Goal: Check status: Check status

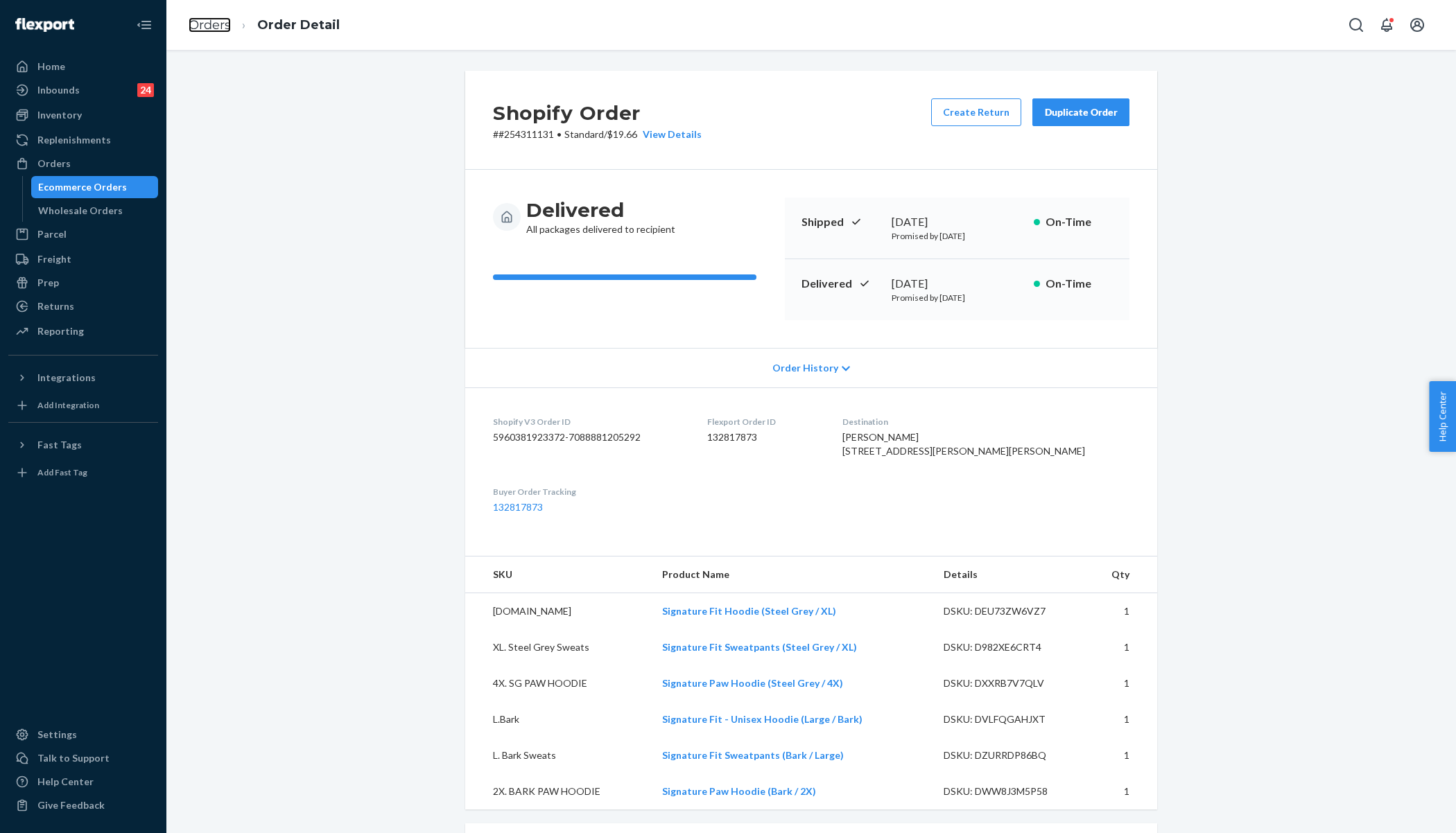
click at [207, 25] on link "Orders" at bounding box center [210, 25] width 43 height 15
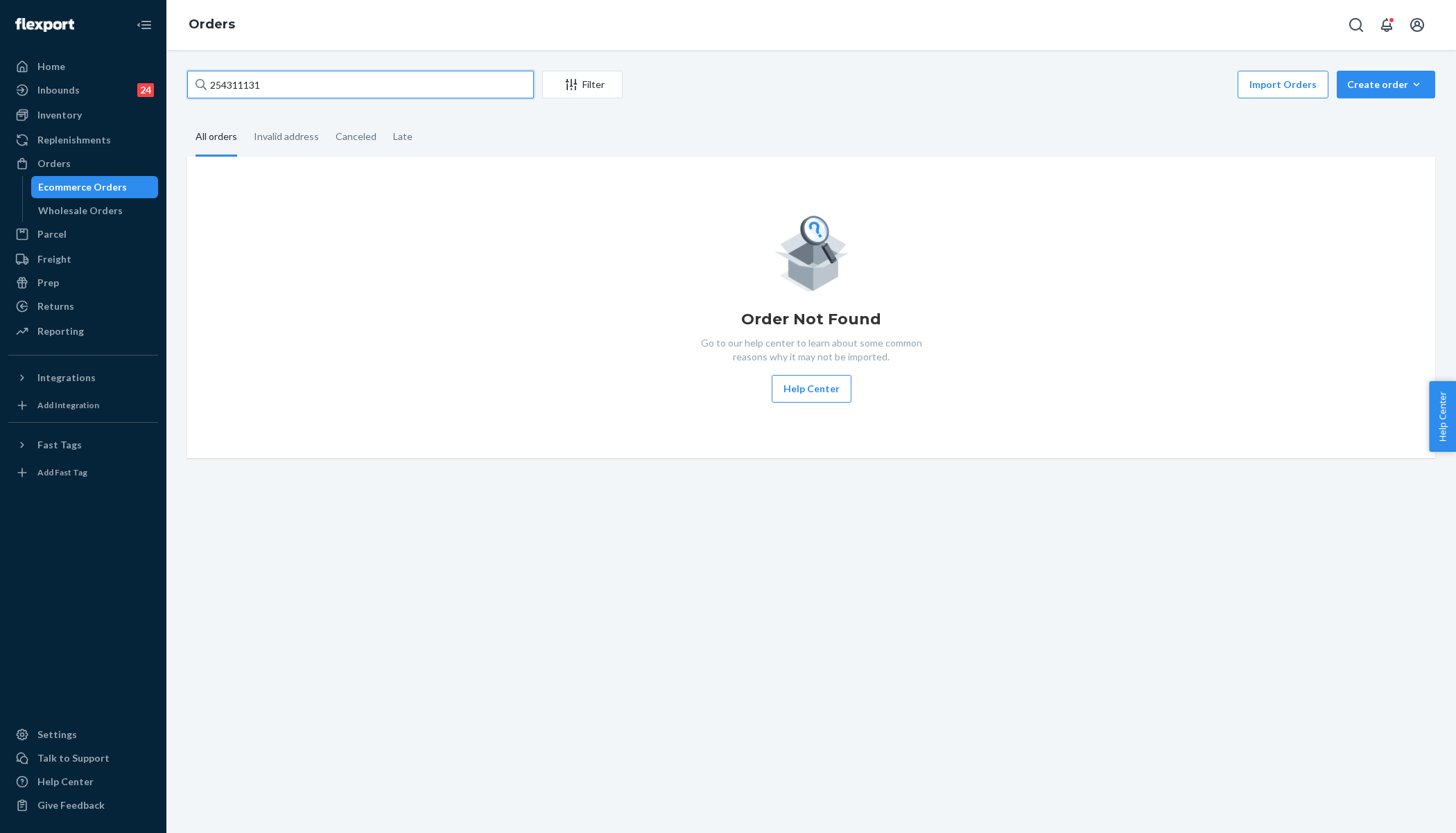
click at [257, 92] on input "254311131" at bounding box center [360, 85] width 347 height 28
paste input "1573694"
type input "251573694"
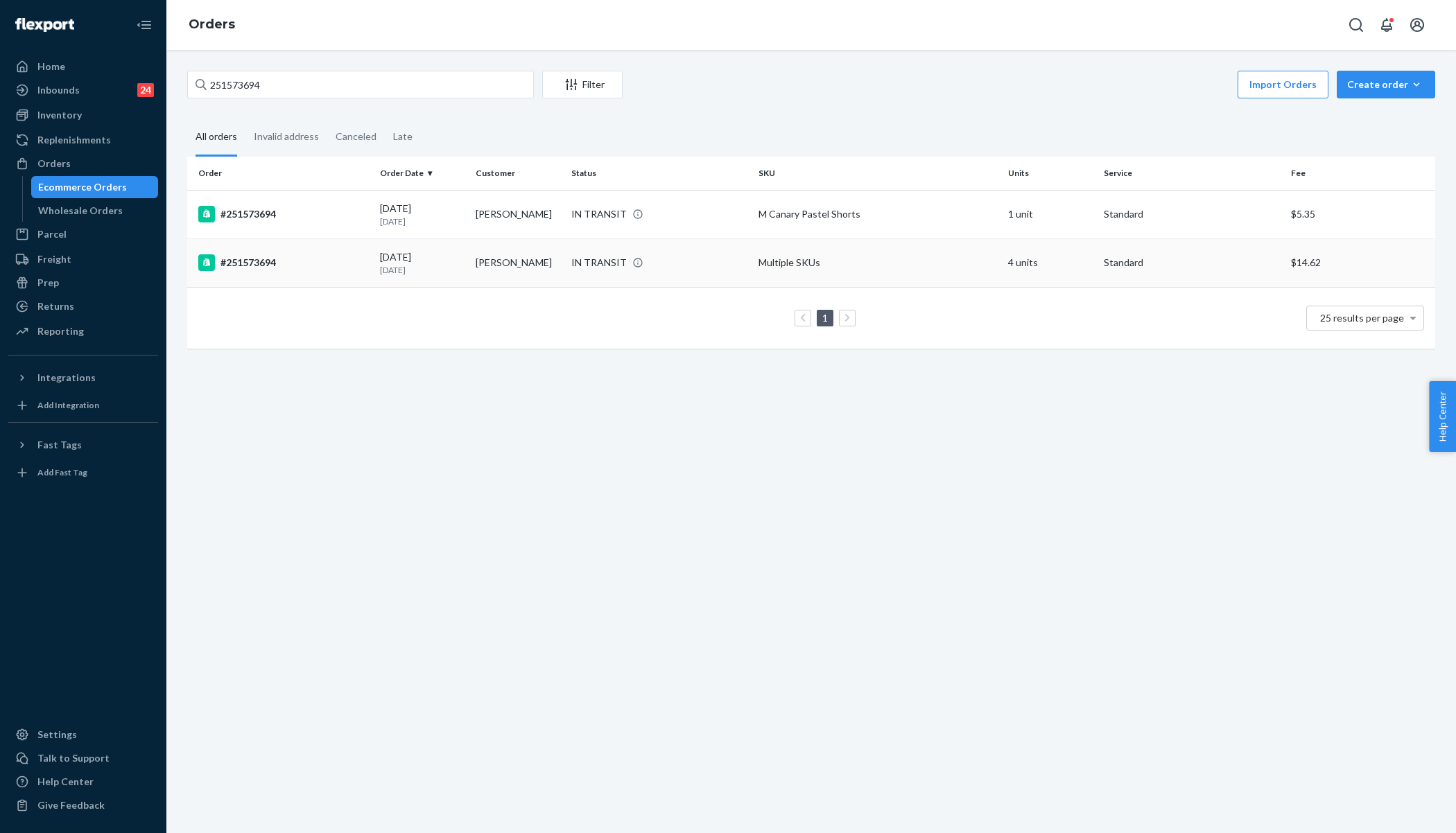
click at [558, 259] on td "Carol Miles" at bounding box center [518, 263] width 96 height 48
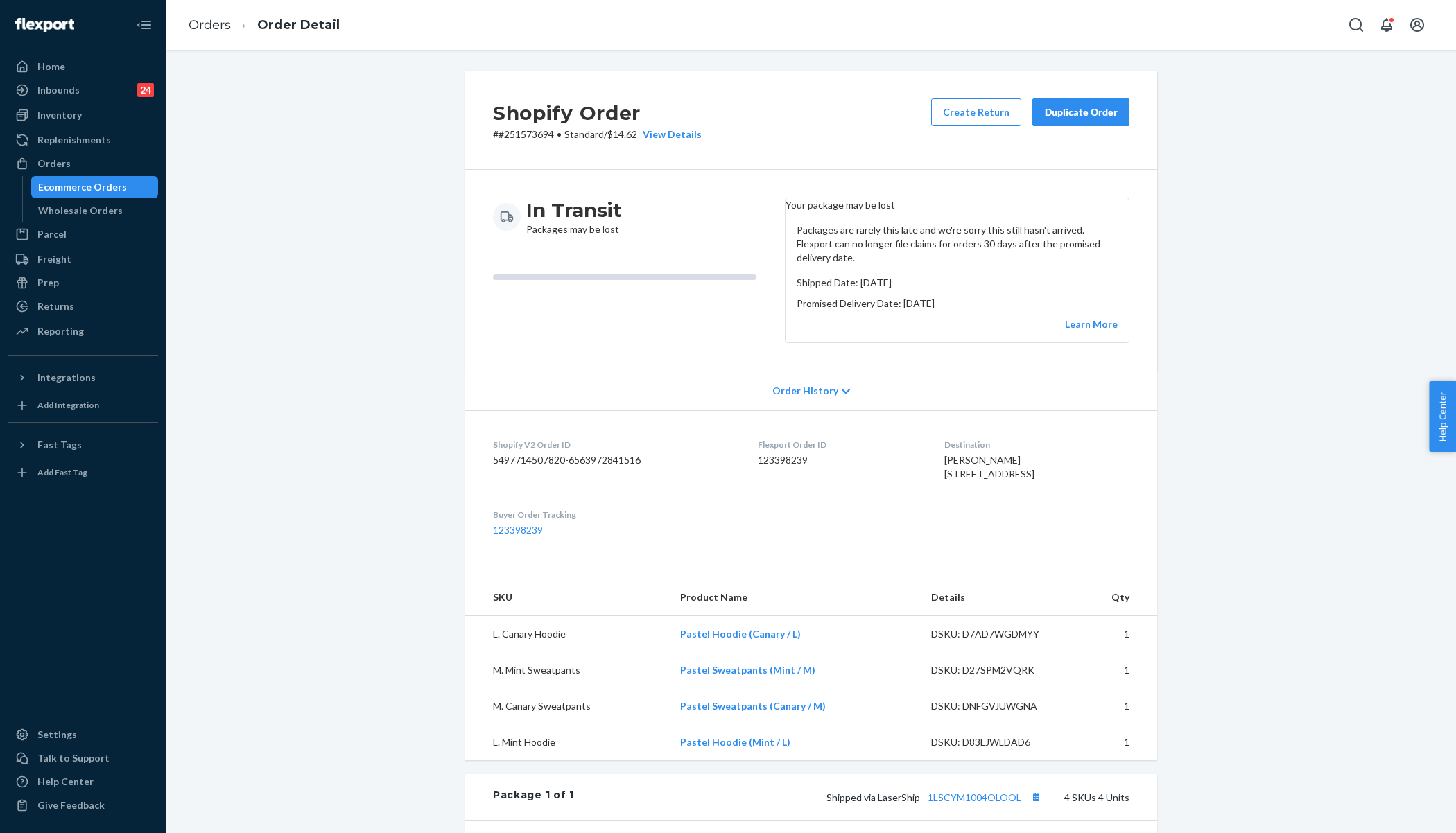
click at [1076, 108] on div "Duplicate Order" at bounding box center [1081, 111] width 73 height 14
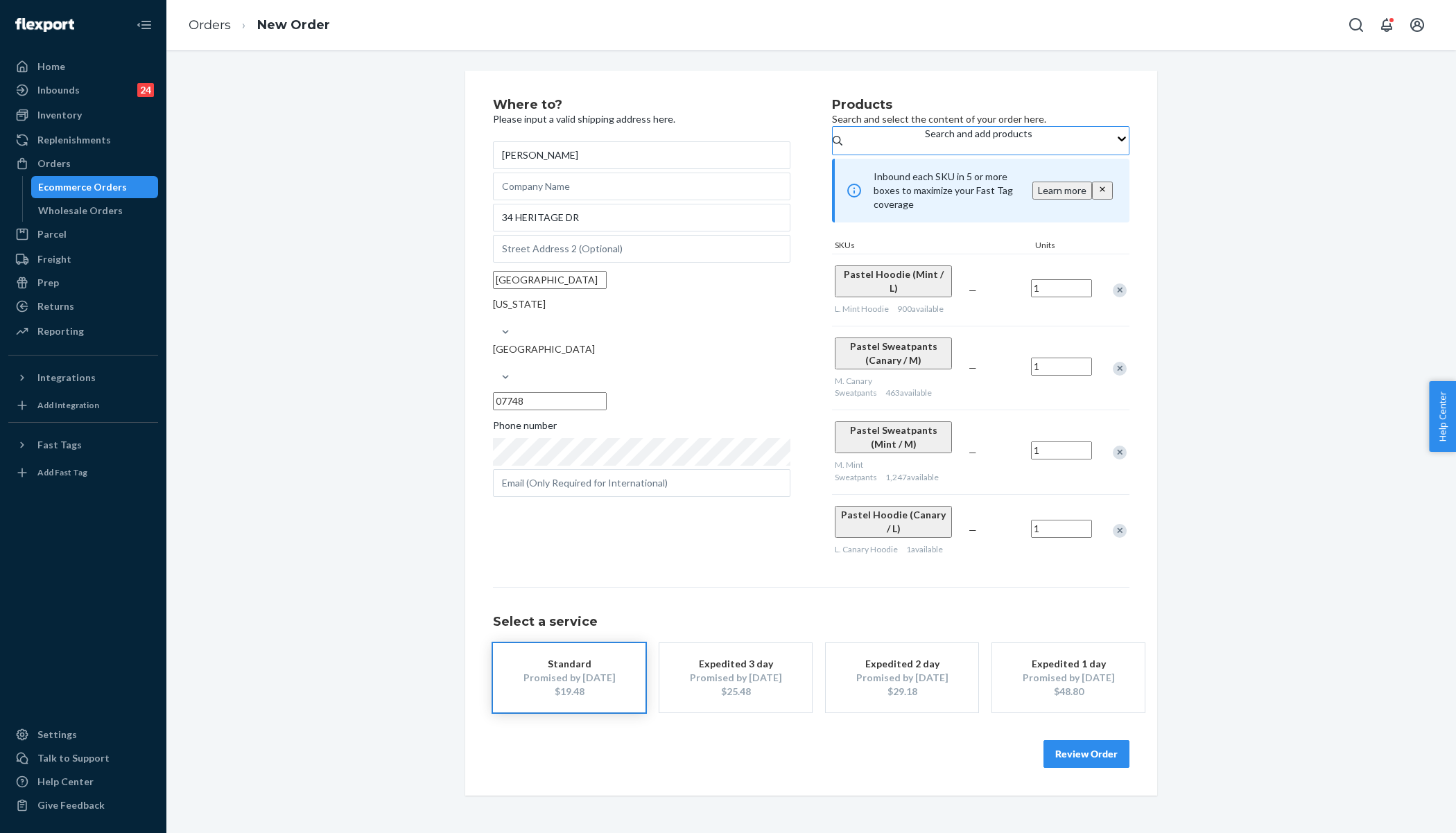
click at [961, 140] on div "Search and add products" at bounding box center [978, 134] width 108 height 14
click at [926, 149] on input "Search and add products" at bounding box center [925, 147] width 1 height 14
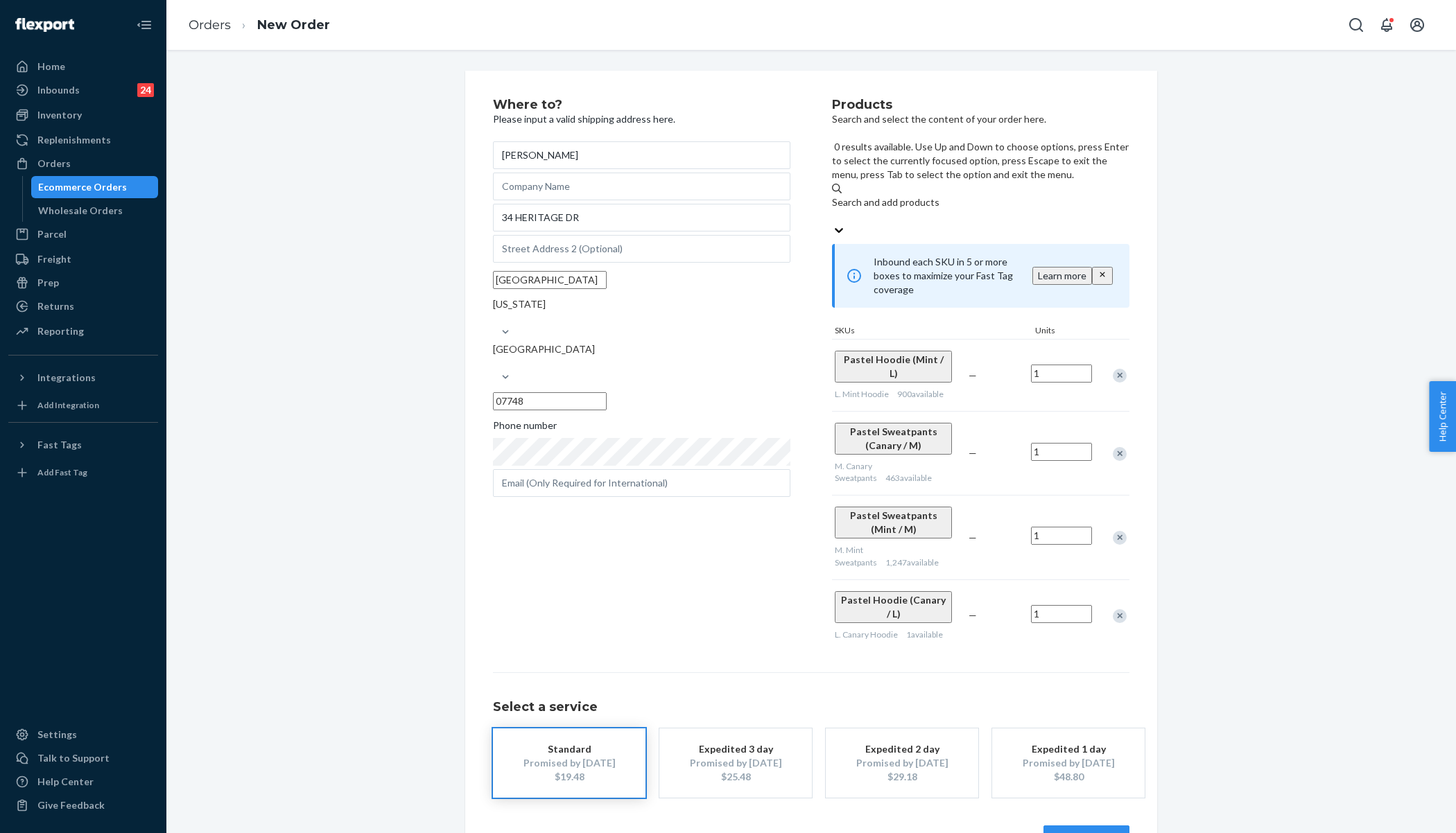
paste input "Pastel Shorts Canary / M"
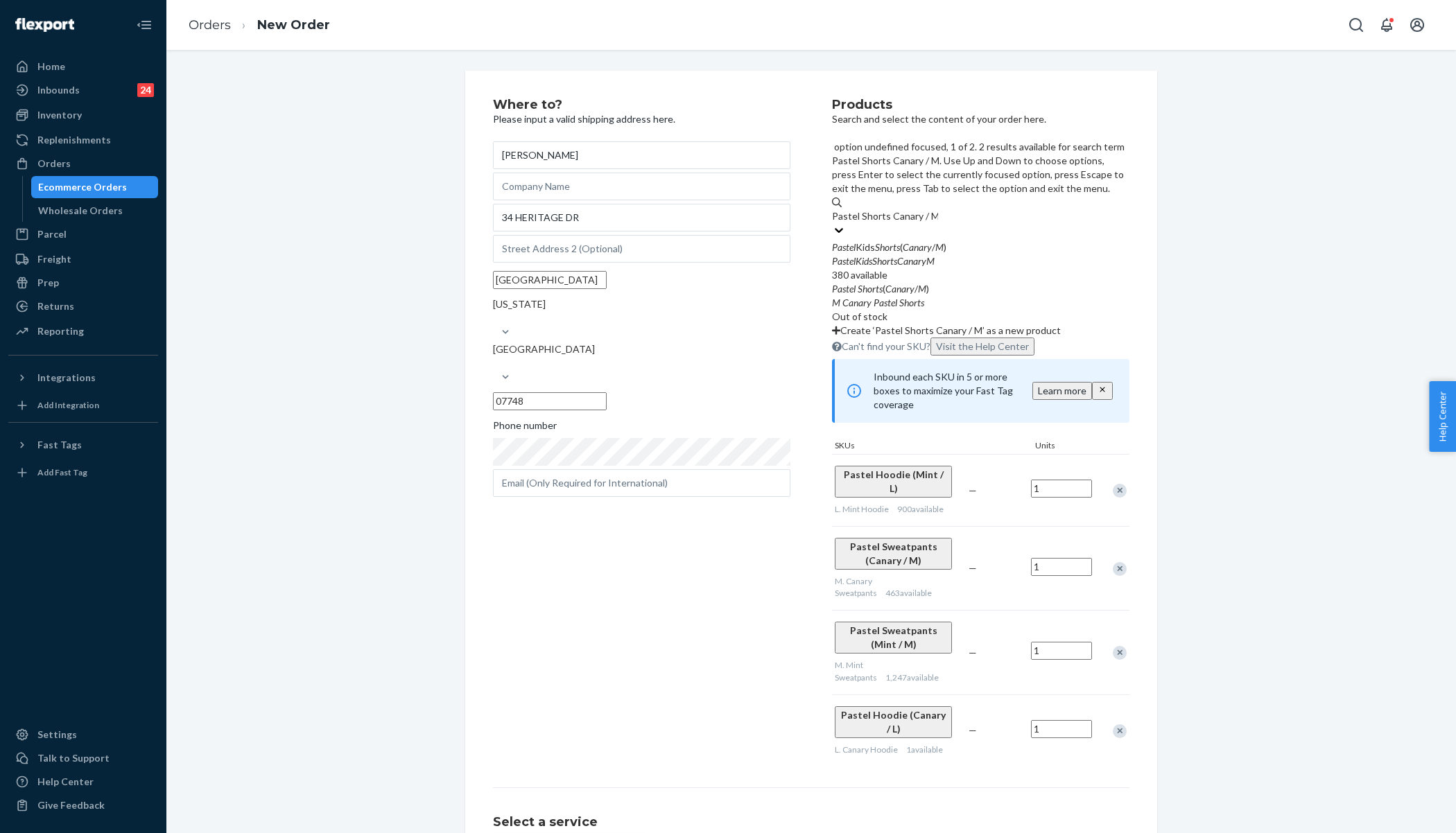
type input "Pastel Shorts Canary / M"
click at [345, 373] on div "Where to? Please input a valid shipping address here. Carol Miles 34 HERITAGE D…" at bounding box center [811, 533] width 1269 height 925
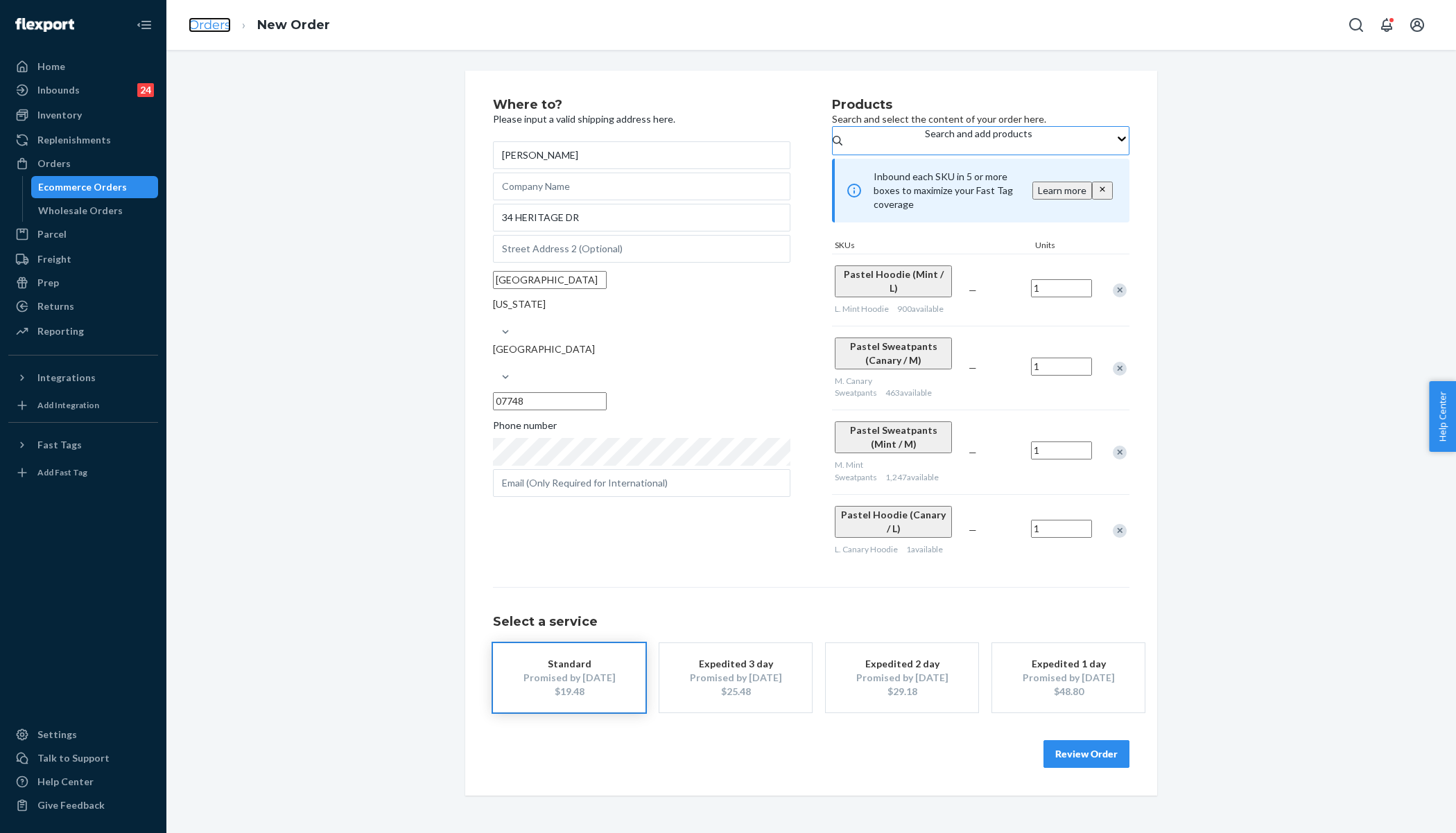
click at [202, 29] on link "Orders" at bounding box center [210, 25] width 43 height 15
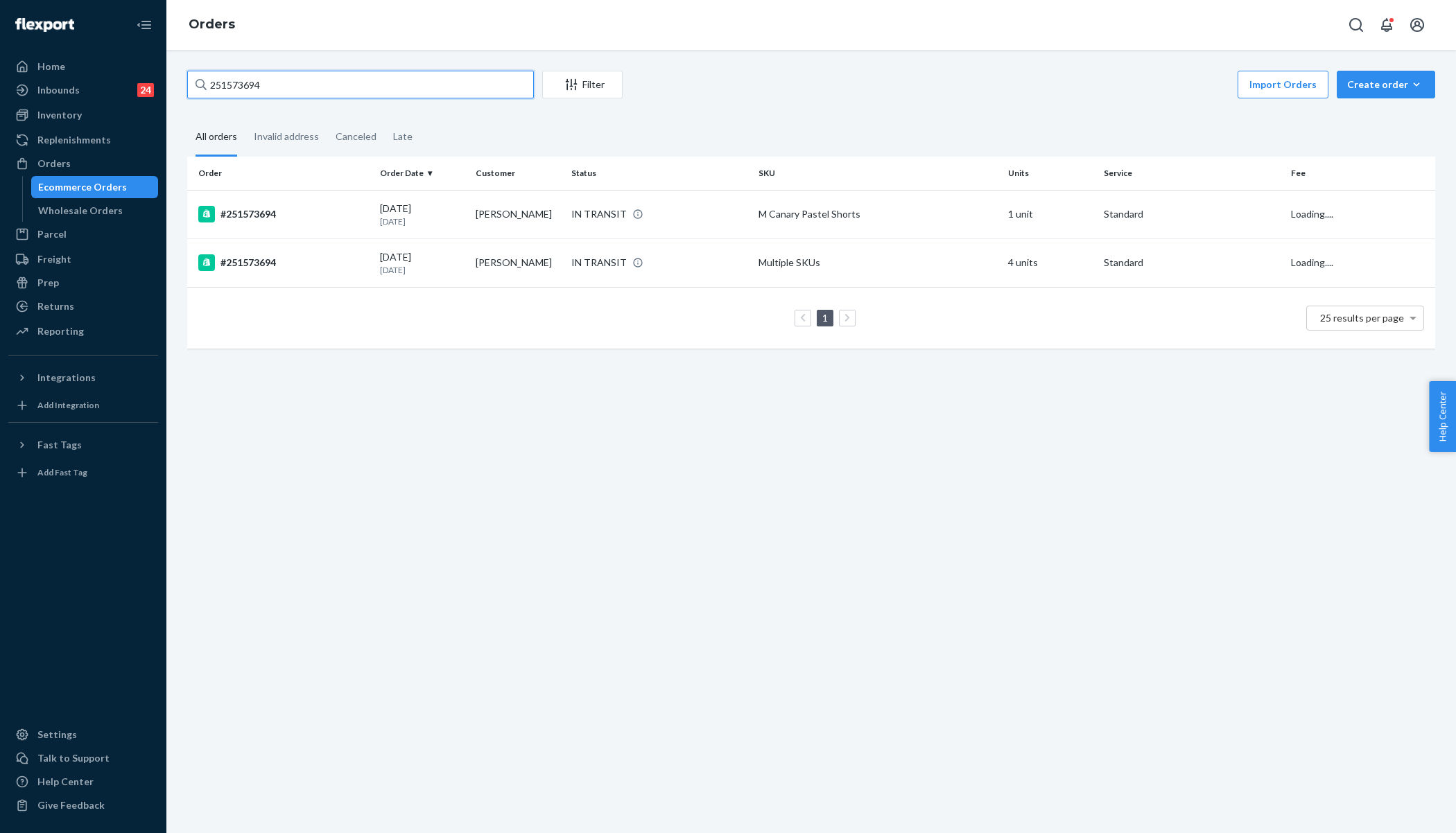
click at [240, 92] on input "251573694" at bounding box center [360, 85] width 347 height 28
paste input "4514558"
type input "254514558"
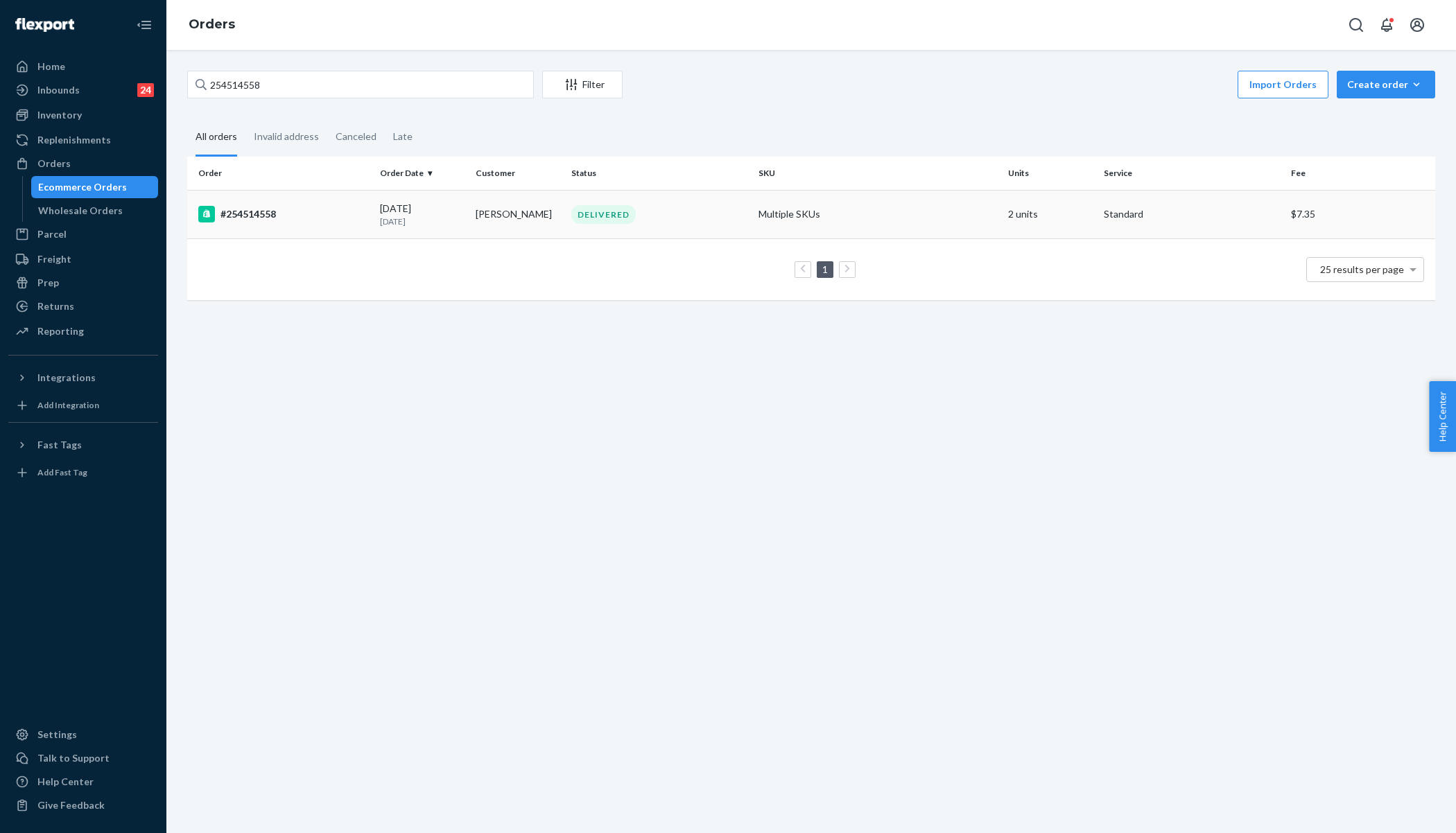
click at [334, 221] on div "#254514558" at bounding box center [283, 215] width 171 height 17
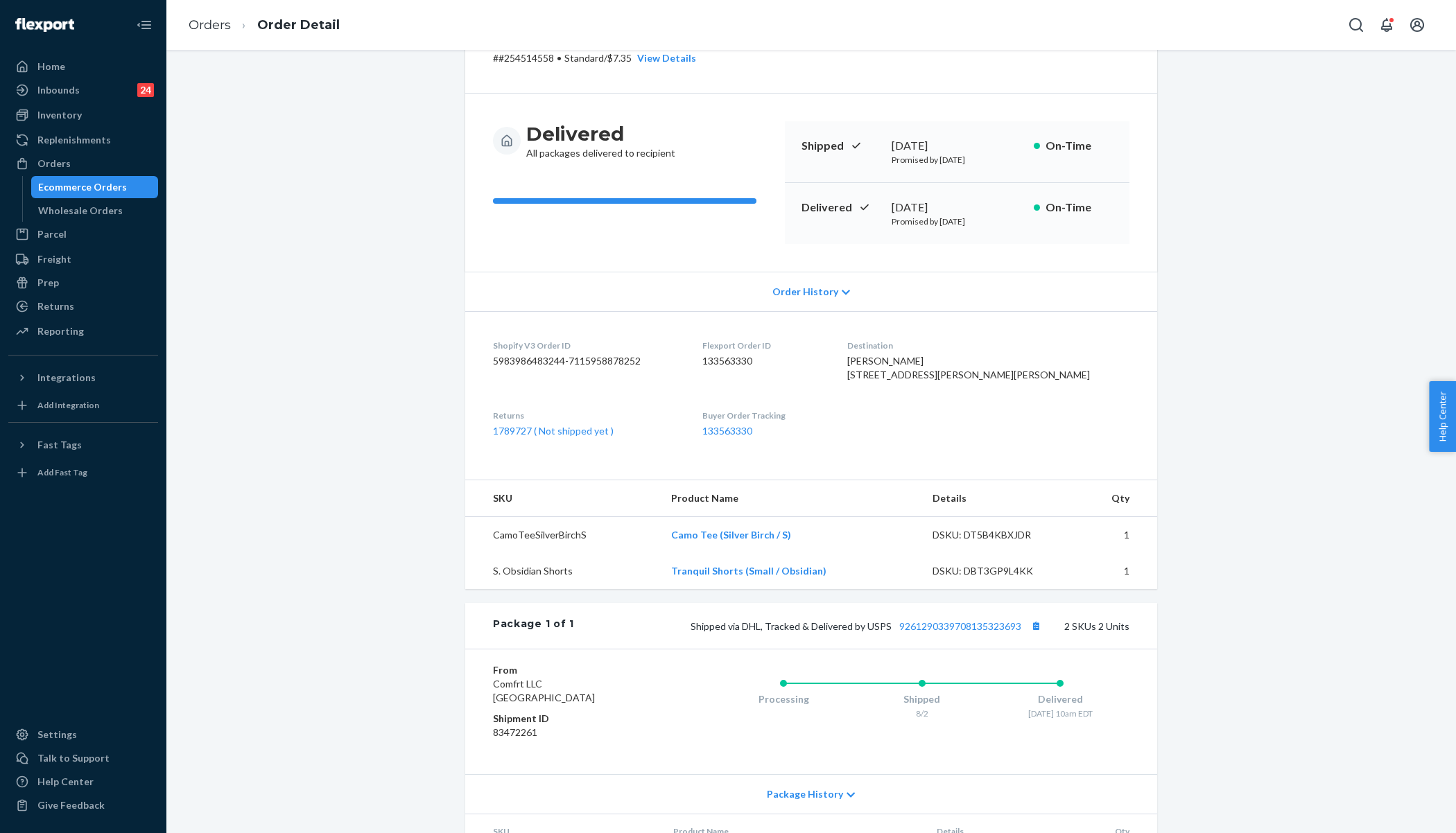
scroll to position [81, 0]
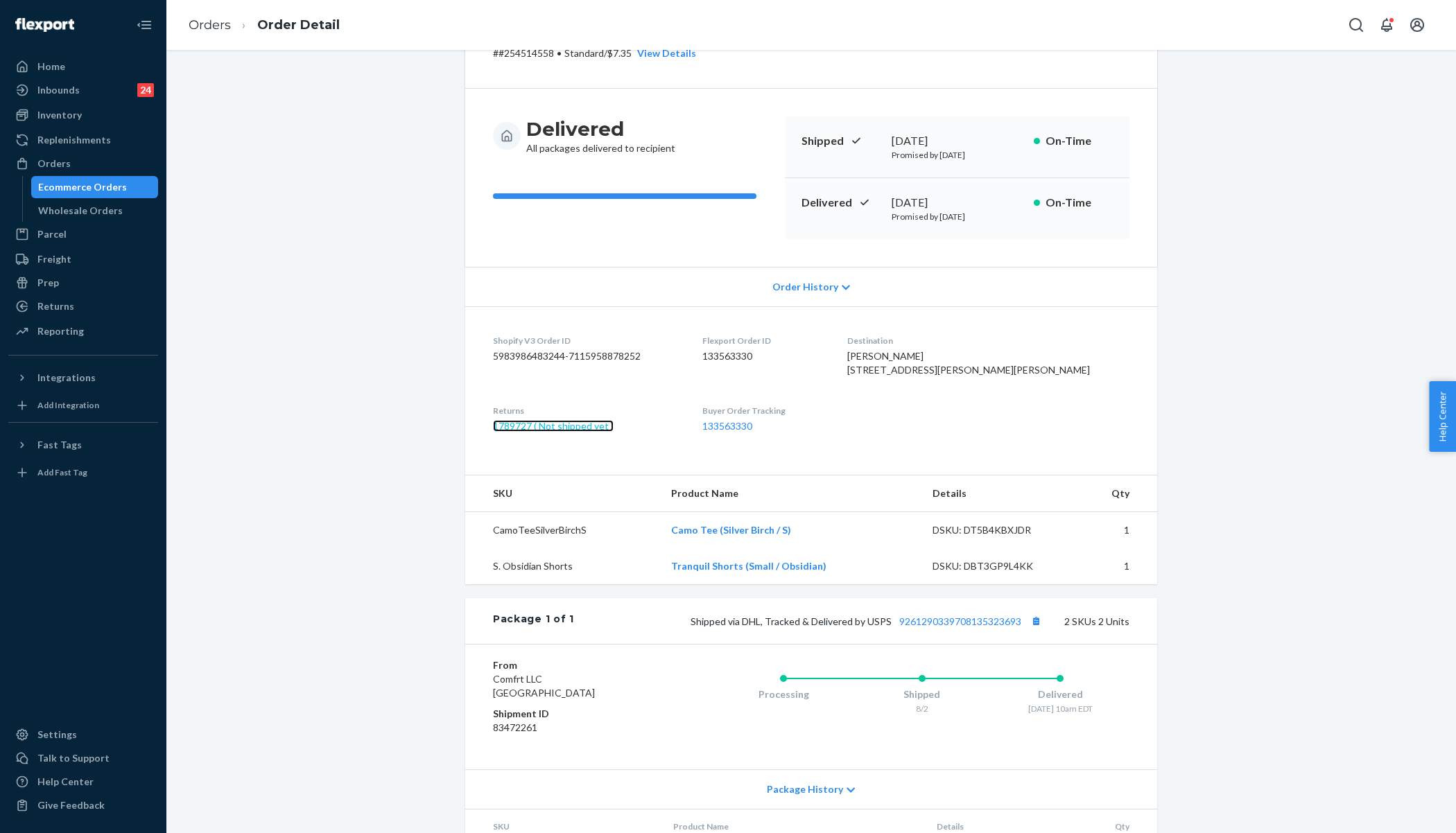
click at [589, 432] on link "1789727 ( Not shipped yet )" at bounding box center [554, 425] width 121 height 12
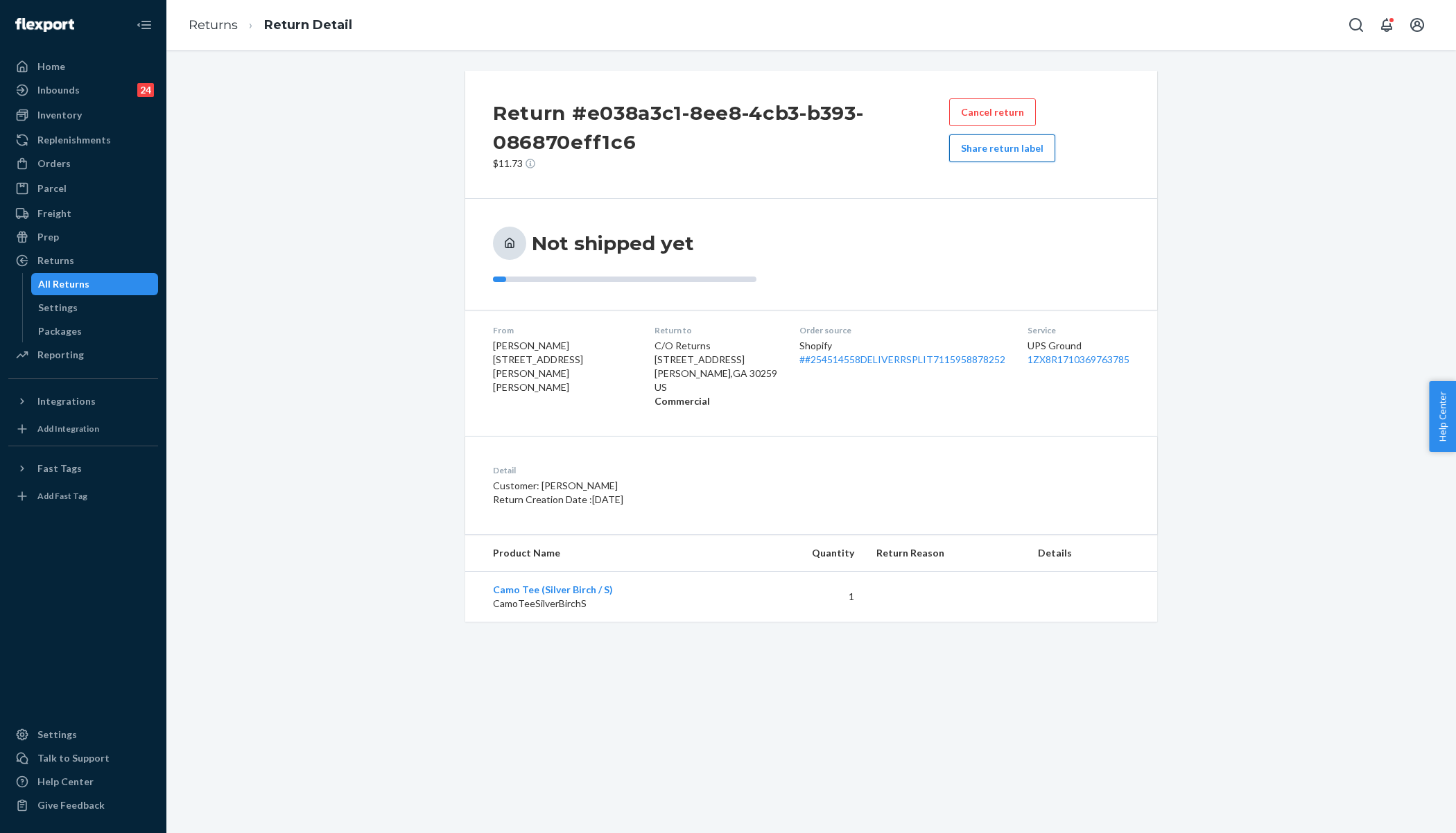
click at [1017, 148] on button "Share return label" at bounding box center [1003, 149] width 106 height 28
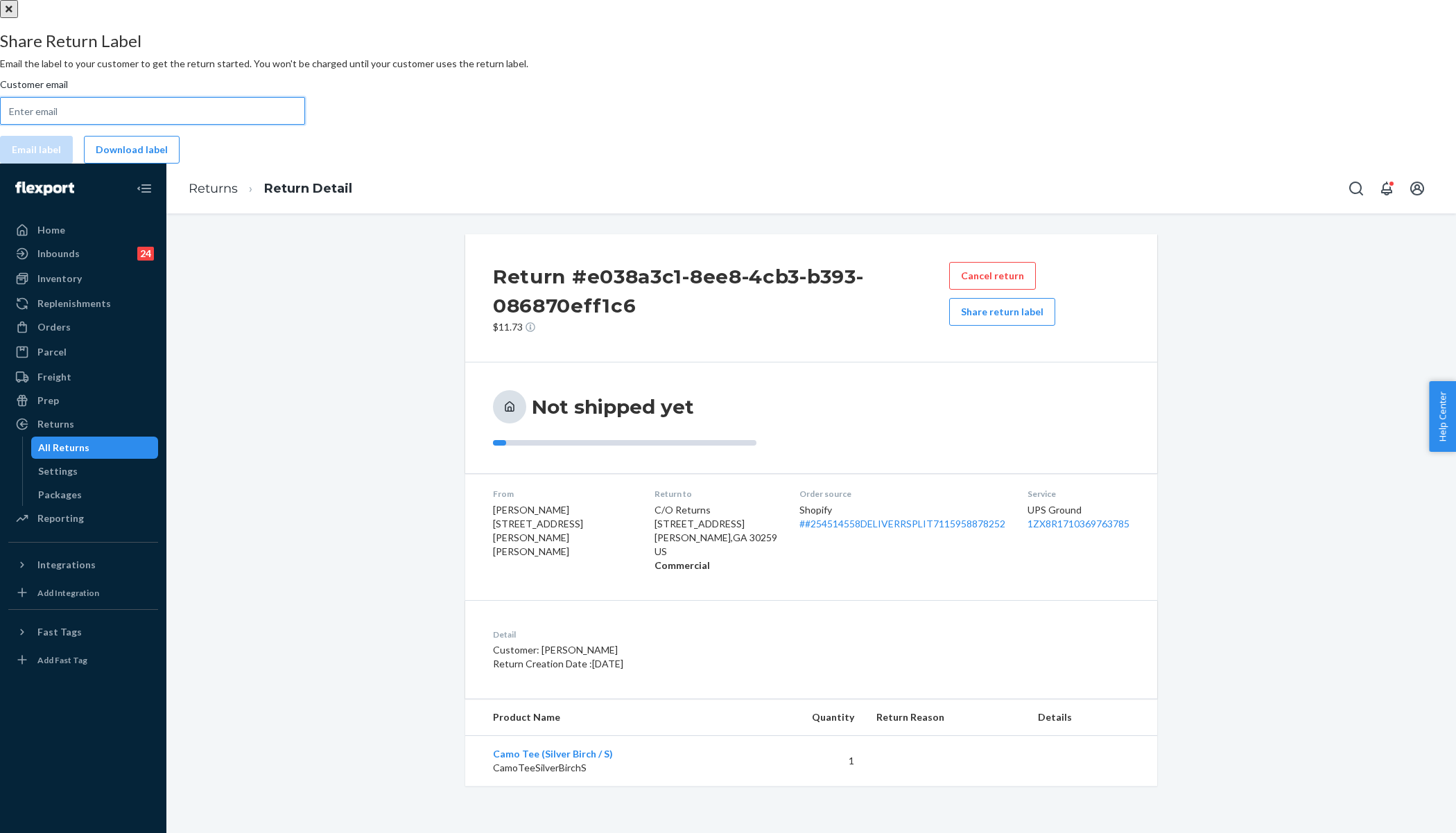
click at [305, 124] on input "Customer email" at bounding box center [152, 111] width 305 height 28
paste input "jessa.farley1@gmail.com"
type input "jessa.farley1@gmail.com"
click at [72, 163] on button "Email label" at bounding box center [36, 150] width 72 height 28
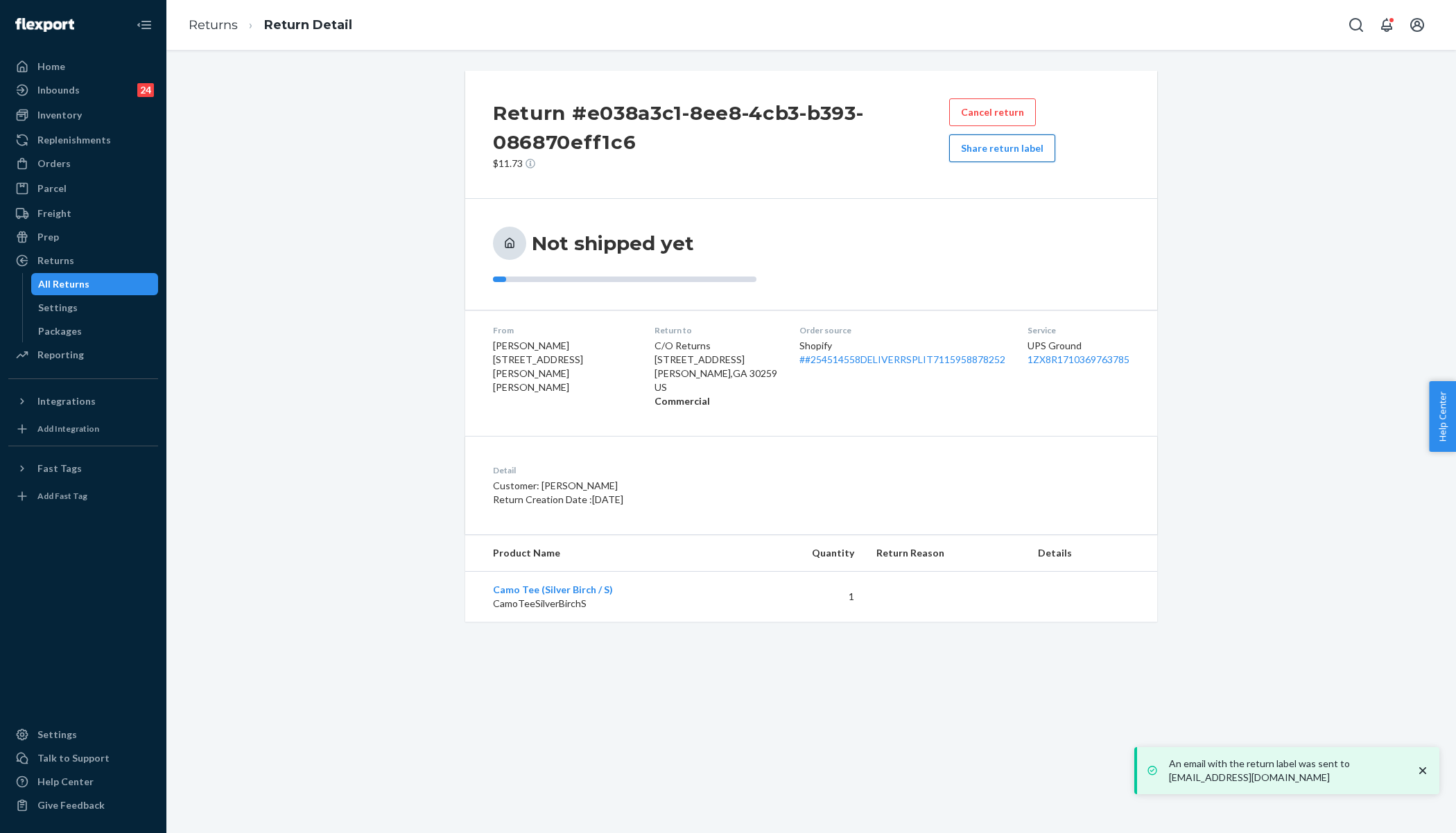
click at [1026, 149] on button "Share return label" at bounding box center [1003, 149] width 106 height 28
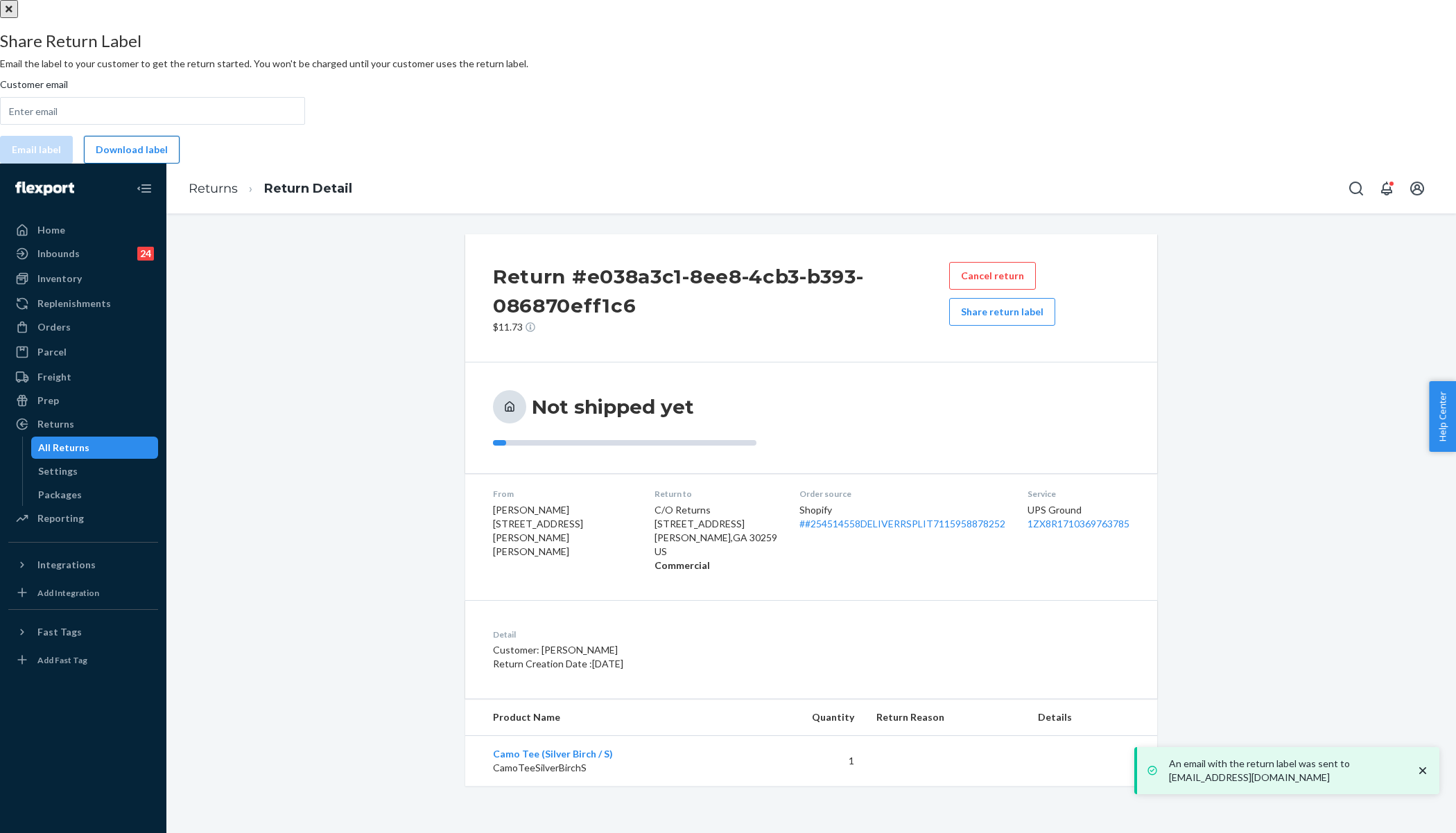
click at [179, 163] on button "Download label" at bounding box center [131, 150] width 96 height 28
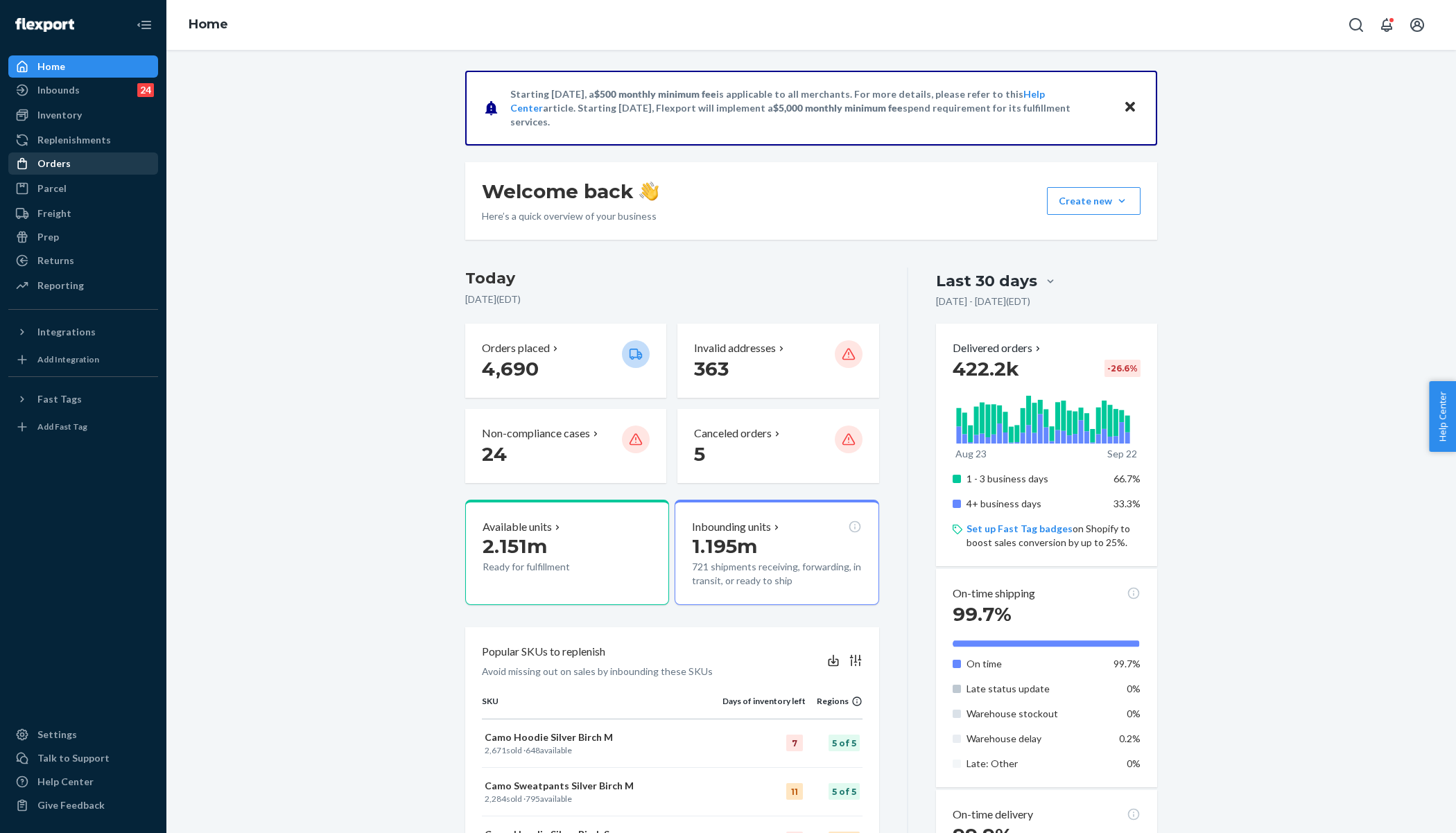
click at [84, 164] on div "Orders" at bounding box center [83, 163] width 147 height 20
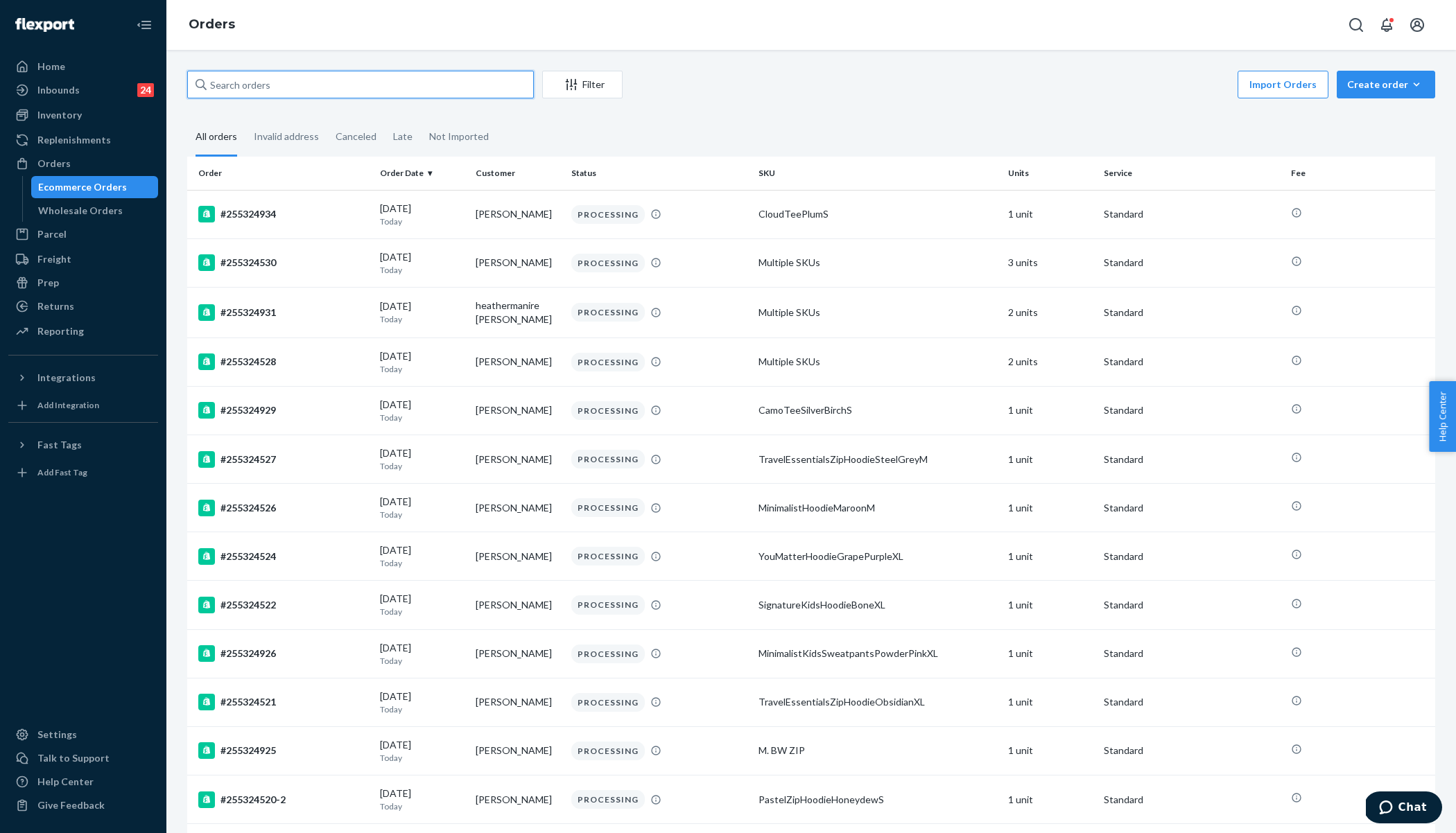
click at [324, 84] on input "text" at bounding box center [360, 85] width 347 height 28
paste input "253097950"
type input "253097950"
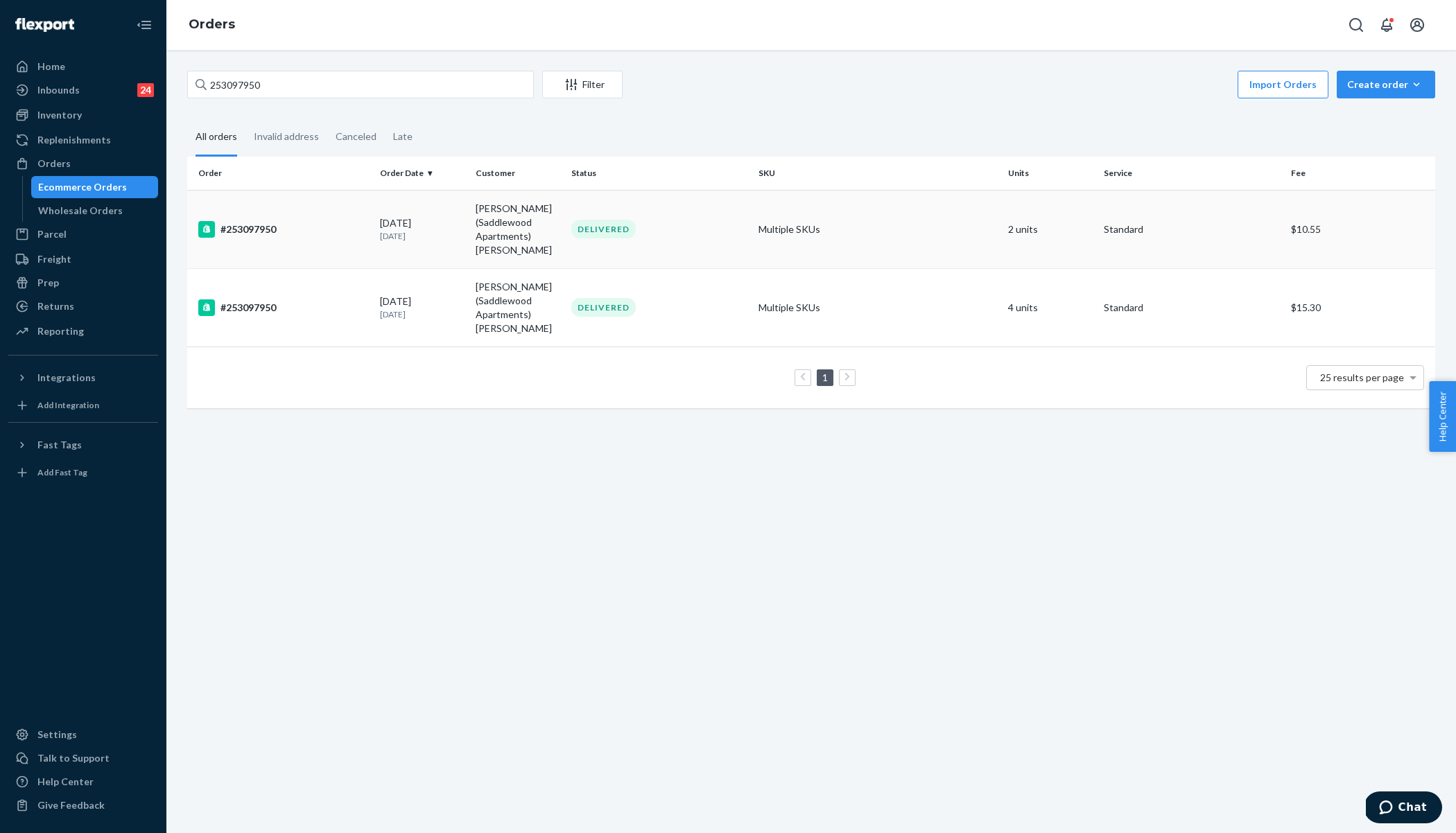
click at [309, 242] on td "#253097950" at bounding box center [280, 228] width 187 height 78
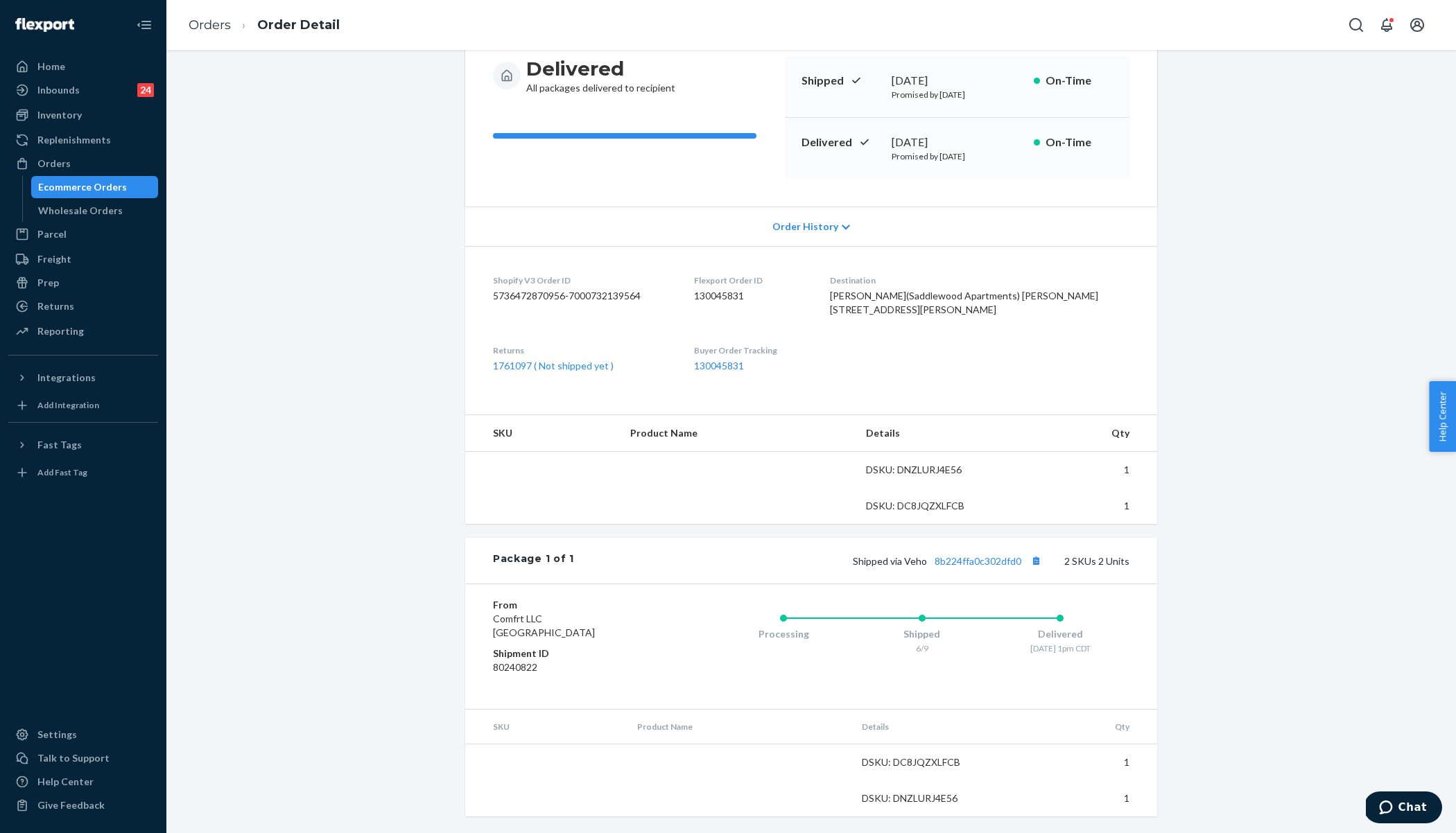
scroll to position [166, 0]
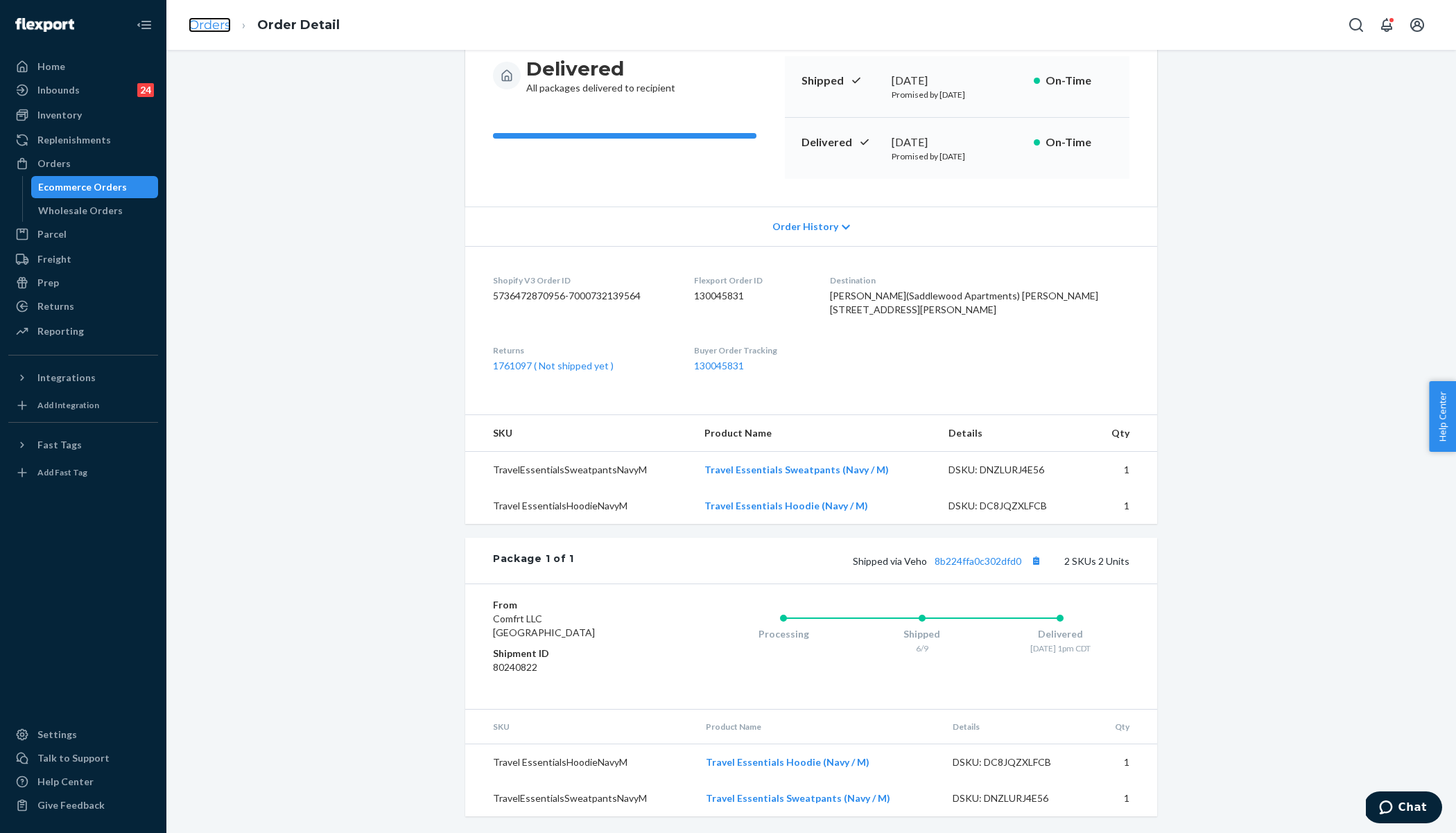
click at [211, 22] on link "Orders" at bounding box center [210, 25] width 43 height 15
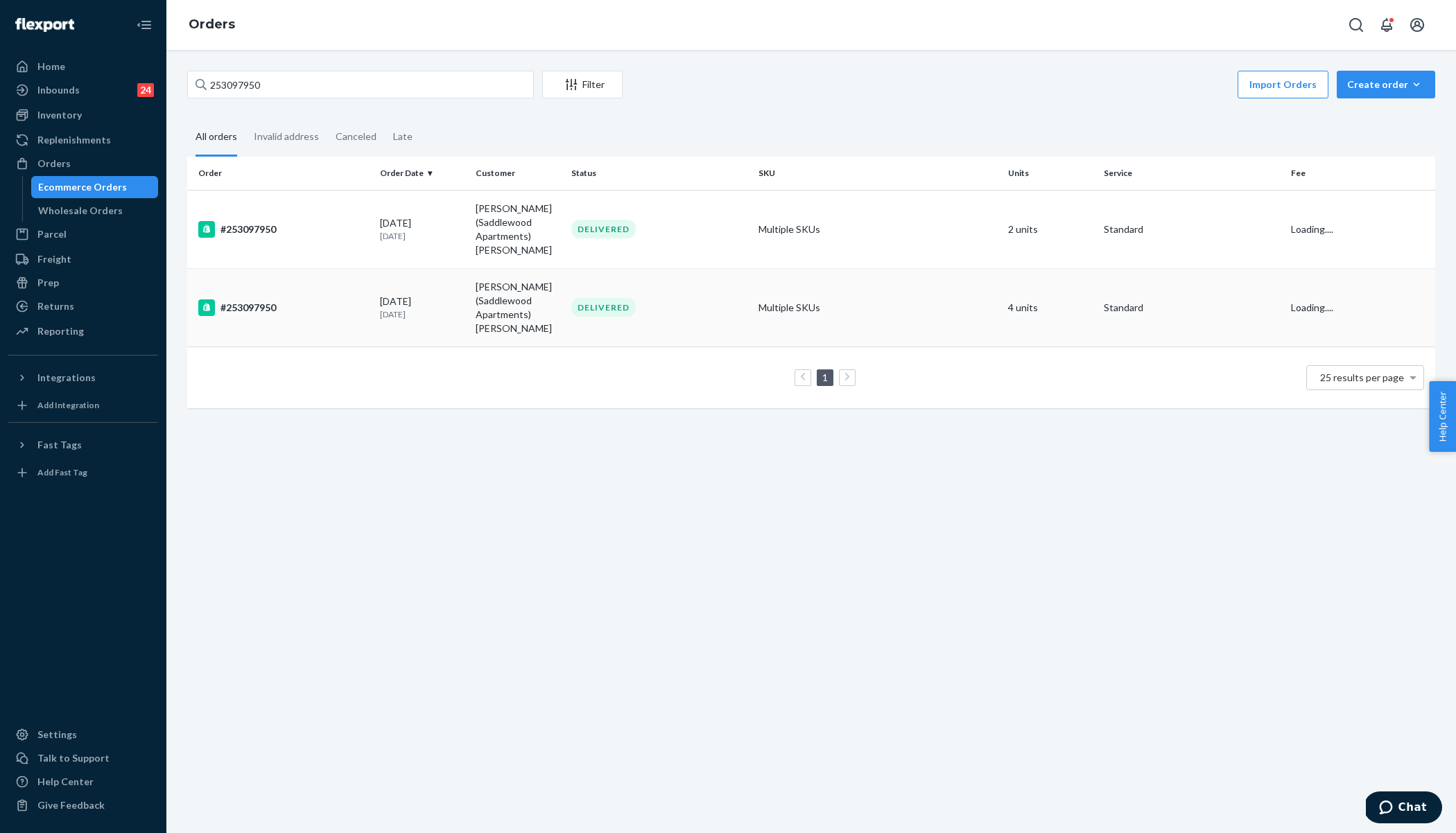
click at [305, 295] on td "#253097950" at bounding box center [280, 307] width 187 height 78
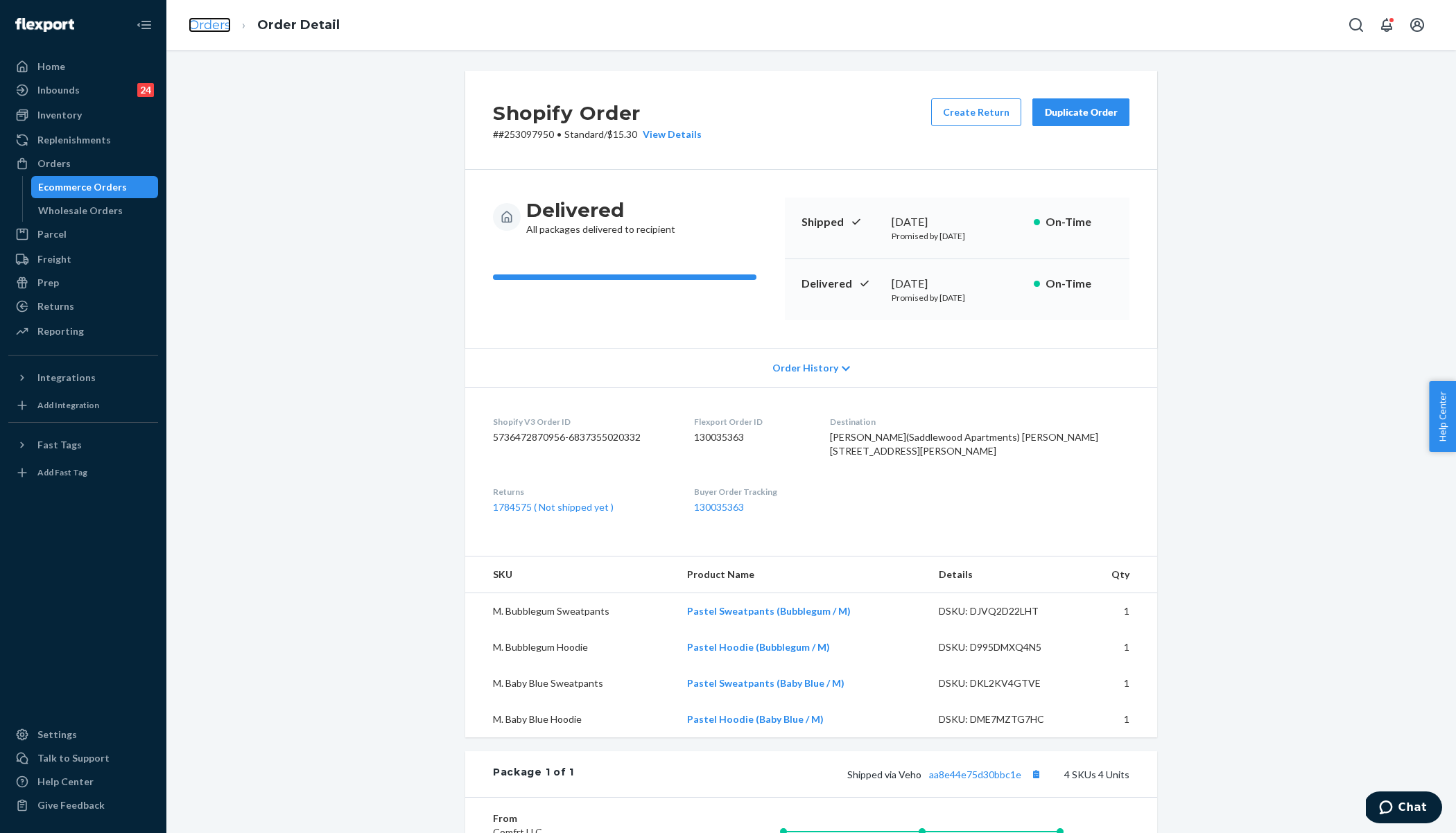
click at [212, 29] on link "Orders" at bounding box center [210, 25] width 43 height 15
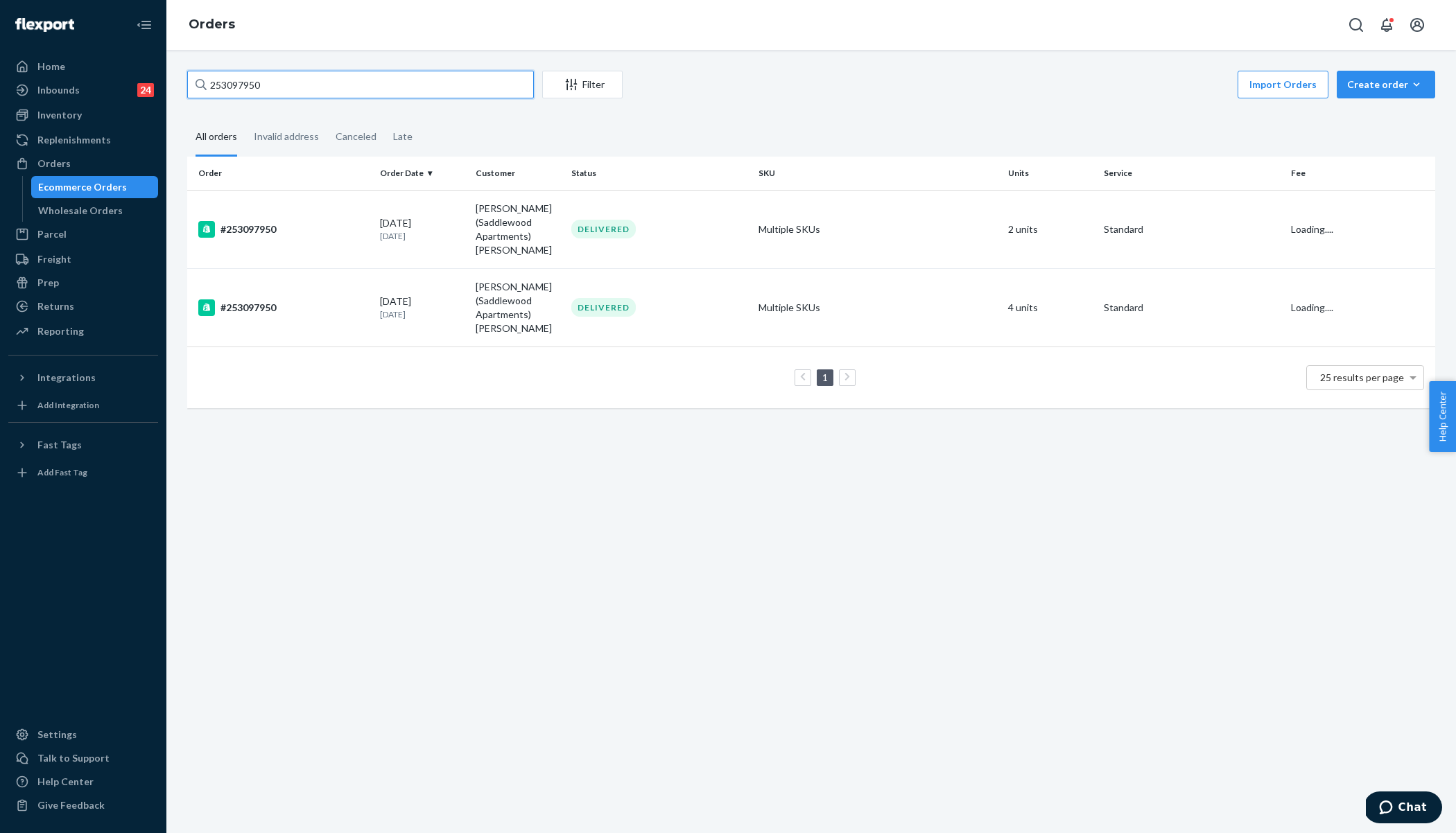
click at [244, 75] on input "253097950" at bounding box center [360, 85] width 347 height 28
paste input "5128385"
type input "255128385"
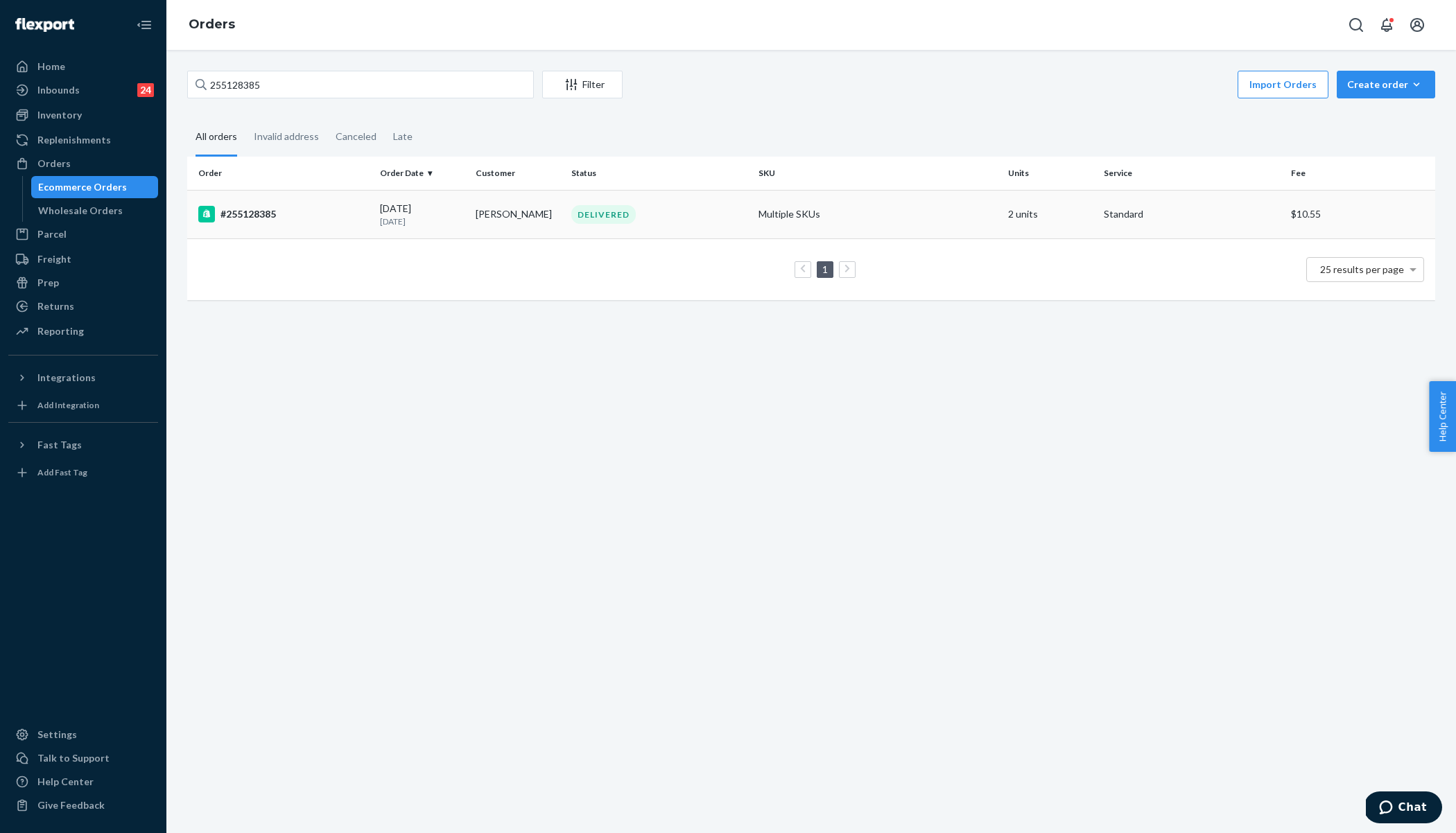
click at [677, 208] on div "DELIVERED" at bounding box center [660, 215] width 182 height 19
